Goal: Task Accomplishment & Management: Complete application form

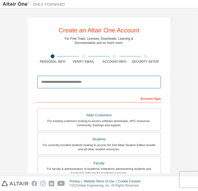
click at [95, 84] on input "email" at bounding box center [99, 82] width 124 height 13
type input "**********"
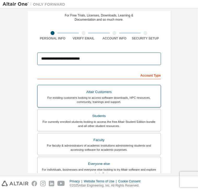
scroll to position [26, 0]
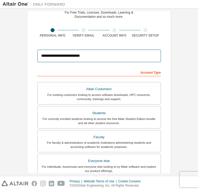
click at [90, 55] on input "**********" at bounding box center [99, 56] width 124 height 13
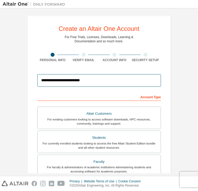
scroll to position [0, 0]
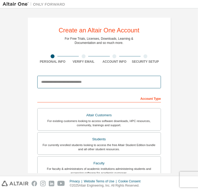
click at [74, 77] on input "email" at bounding box center [99, 82] width 124 height 13
type input "**********"
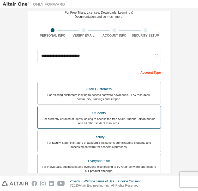
click at [119, 117] on div "For currently enrolled students looking to access the free Altair Student Editi…" at bounding box center [99, 121] width 117 height 8
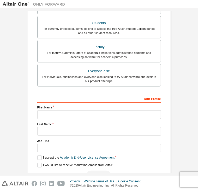
scroll to position [131, 0]
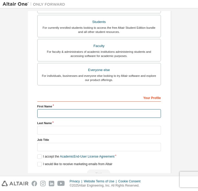
click at [96, 115] on input "text" at bounding box center [99, 113] width 124 height 9
type input "*******"
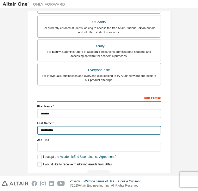
type input "**********"
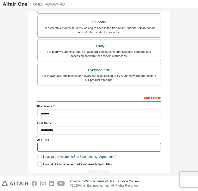
click at [75, 146] on input "text" at bounding box center [99, 147] width 124 height 9
type input "*******"
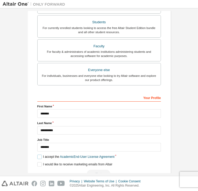
click at [38, 156] on label "I accept the Academic End-User License Agreement" at bounding box center [75, 157] width 77 height 4
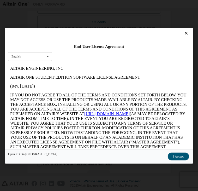
scroll to position [0, 0]
click at [45, 57] on icon at bounding box center [48, 56] width 7 height 8
click at [42, 64] on div "English" at bounding box center [29, 64] width 43 height 8
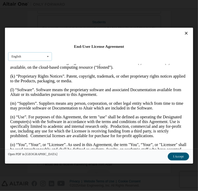
scroll to position [366, 0]
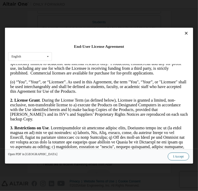
click at [180, 157] on button "I Accept" at bounding box center [178, 156] width 21 height 8
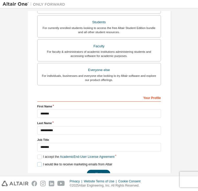
click at [39, 162] on label "I would like to receive marketing emails from Altair" at bounding box center [74, 164] width 75 height 4
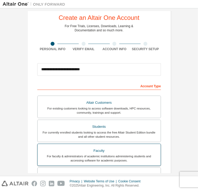
scroll to position [0, 0]
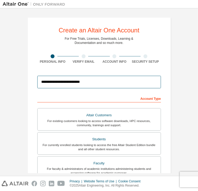
click at [119, 80] on input "**********" at bounding box center [99, 82] width 124 height 13
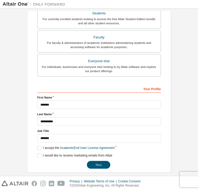
scroll to position [130, 0]
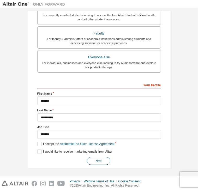
click at [96, 158] on button "Next" at bounding box center [99, 161] width 24 height 8
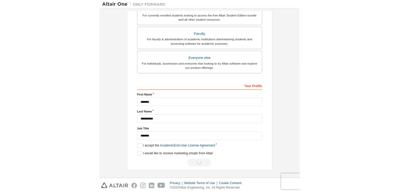
scroll to position [0, 0]
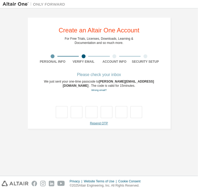
click at [102, 124] on link "Resend OTP" at bounding box center [99, 124] width 18 height 4
click at [97, 122] on link "Resend OTP" at bounding box center [99, 124] width 18 height 4
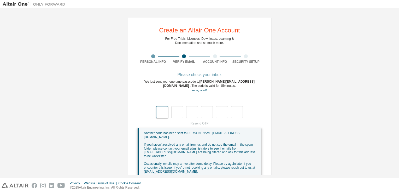
click at [162, 112] on input "text" at bounding box center [162, 112] width 12 height 12
type input "*"
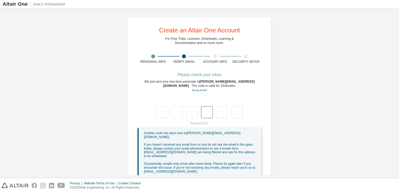
type input "*"
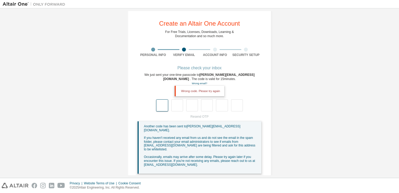
click at [163, 103] on input "text" at bounding box center [162, 105] width 12 height 12
type input "*"
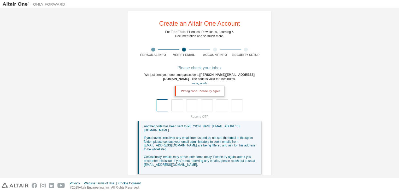
type input "*"
click at [162, 105] on input "text" at bounding box center [162, 105] width 12 height 12
type input "*"
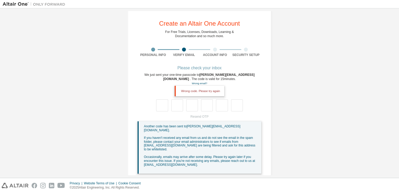
type input "*"
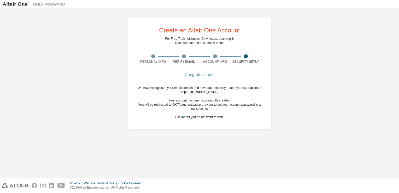
click at [169, 55] on div at bounding box center [184, 56] width 31 height 4
click at [189, 59] on div "Verify Email" at bounding box center [184, 58] width 31 height 9
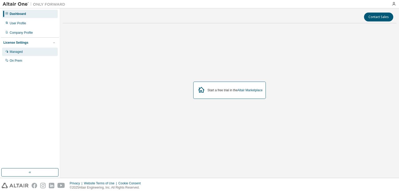
click at [29, 51] on div "Managed" at bounding box center [30, 52] width 56 height 8
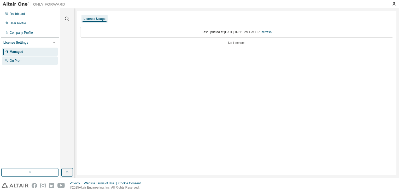
click at [35, 59] on div "On Prem" at bounding box center [30, 60] width 56 height 8
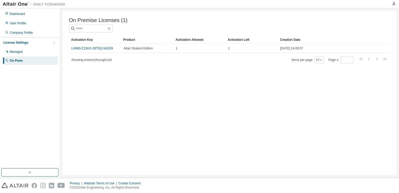
drag, startPoint x: 24, startPoint y: 60, endPoint x: 16, endPoint y: 72, distance: 14.2
click at [16, 72] on div "Dashboard User Profile Company Profile License Settings Managed On Prem" at bounding box center [30, 88] width 58 height 158
click at [24, 53] on div "Managed" at bounding box center [30, 52] width 56 height 8
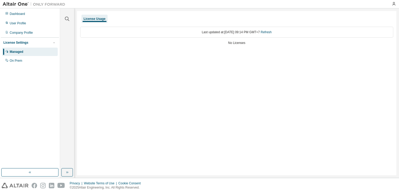
drag, startPoint x: 153, startPoint y: 94, endPoint x: 53, endPoint y: 124, distance: 104.3
click at [50, 130] on div "Dashboard User Profile Company Profile License Settings Managed On Prem" at bounding box center [30, 88] width 58 height 158
